Goal: Navigation & Orientation: Find specific page/section

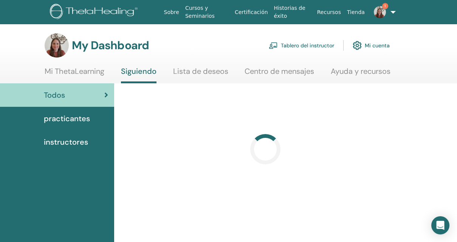
click at [309, 44] on link "Tablero del instructor" at bounding box center [301, 45] width 65 height 17
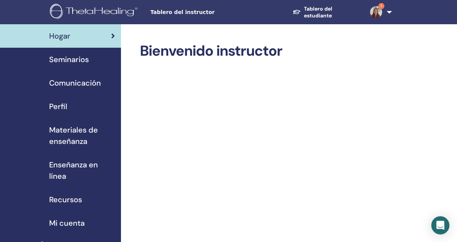
click at [77, 51] on link "Seminarios" at bounding box center [60, 59] width 121 height 23
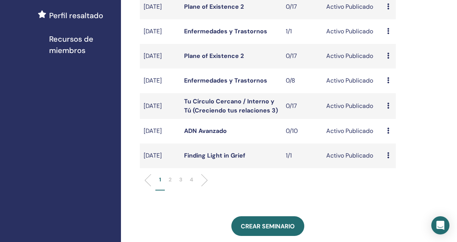
scroll to position [230, 0]
click at [170, 184] on p "2" at bounding box center [170, 180] width 3 height 8
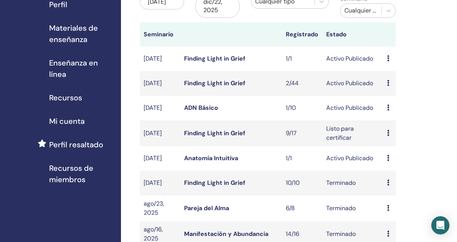
scroll to position [90, 0]
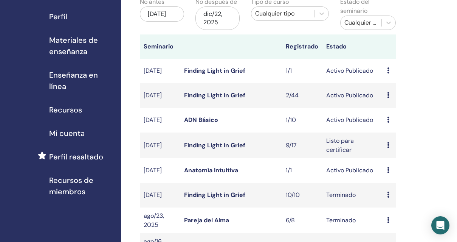
click at [389, 147] on div "Avance Editar asistentes Cancelar" at bounding box center [389, 145] width 5 height 9
click at [389, 176] on link "asistentes" at bounding box center [396, 176] width 29 height 8
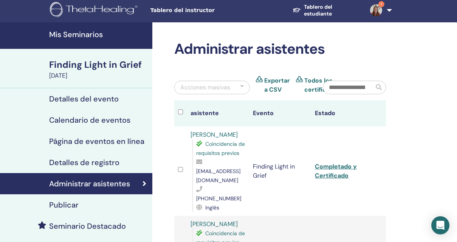
scroll to position [150, 0]
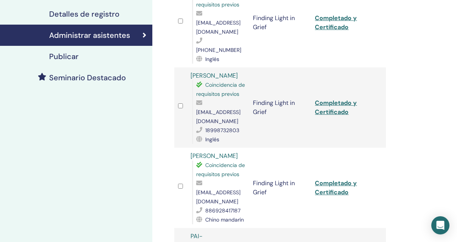
click at [82, 55] on div "Publicar" at bounding box center [76, 56] width 140 height 9
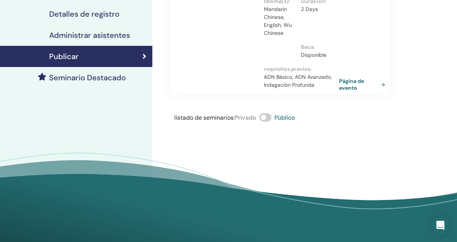
click at [351, 78] on link "Página de evento" at bounding box center [363, 85] width 49 height 14
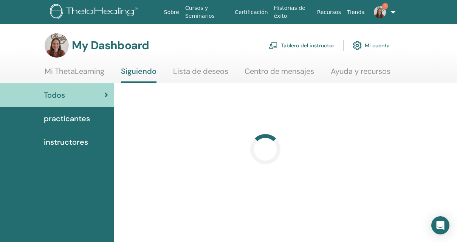
click at [326, 47] on link "Tablero del instructor" at bounding box center [301, 45] width 65 height 17
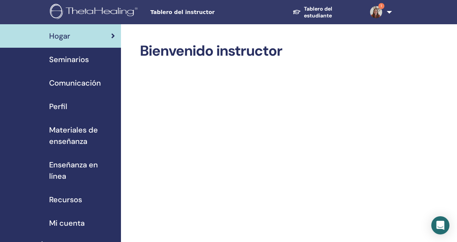
click at [84, 62] on span "Seminarios" at bounding box center [69, 59] width 40 height 11
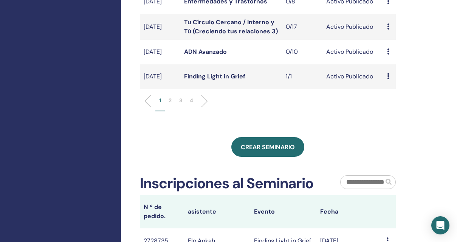
scroll to position [340, 0]
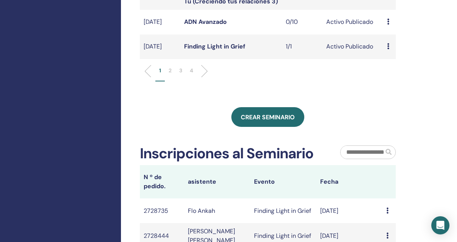
click at [172, 79] on li "2" at bounding box center [170, 74] width 11 height 15
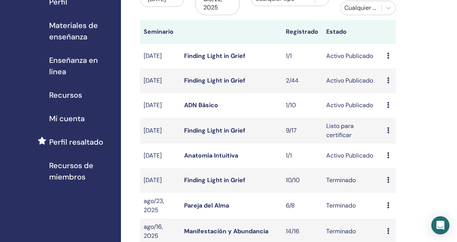
scroll to position [104, 0]
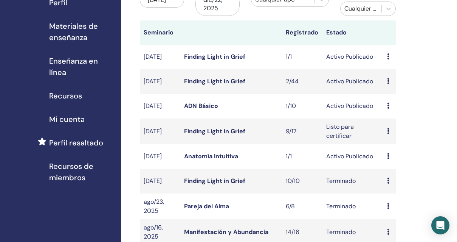
click at [388, 133] on icon at bounding box center [388, 131] width 2 height 6
click at [398, 159] on link "asistentes" at bounding box center [395, 162] width 29 height 8
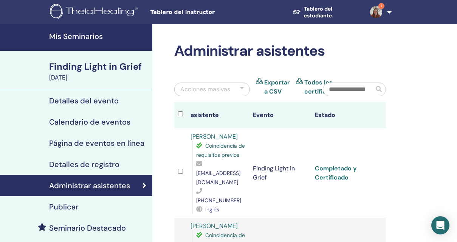
click at [84, 100] on h4 "Detalles del evento" at bounding box center [84, 100] width 70 height 9
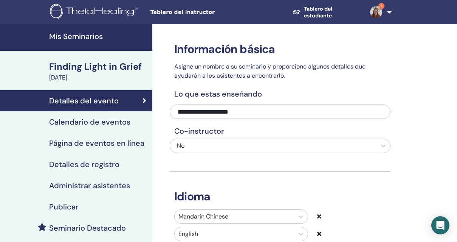
click at [101, 121] on h4 "Calendario de eventos" at bounding box center [89, 121] width 81 height 9
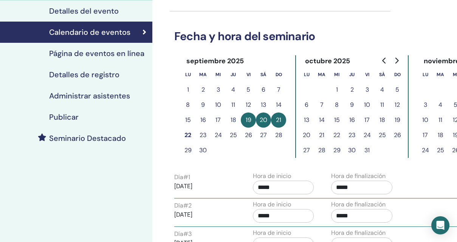
scroll to position [85, 0]
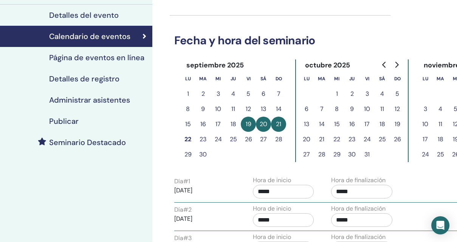
click at [112, 61] on h4 "Página de eventos en línea" at bounding box center [96, 57] width 95 height 9
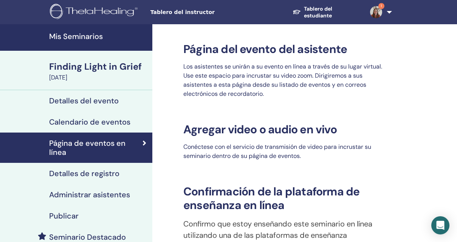
click at [98, 175] on h4 "Detalles de registro" at bounding box center [84, 173] width 70 height 9
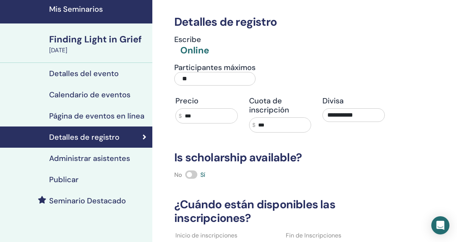
scroll to position [26, 0]
